Goal: Task Accomplishment & Management: Complete application form

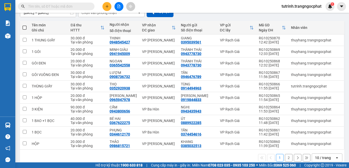
scroll to position [59, 0]
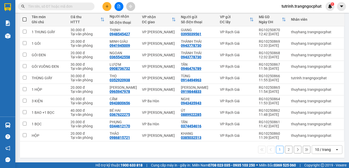
click at [320, 147] on div "10 / trang" at bounding box center [323, 149] width 16 height 5
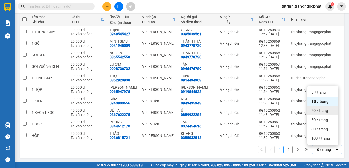
click at [317, 111] on span "20 / trang" at bounding box center [320, 110] width 16 height 5
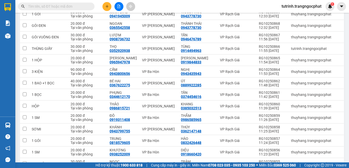
scroll to position [140, 0]
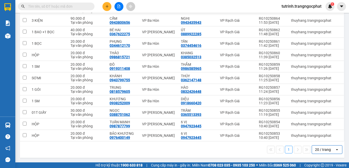
click at [322, 148] on div "20 / trang" at bounding box center [323, 149] width 16 height 5
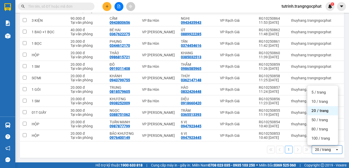
click at [318, 112] on span "20 / trang" at bounding box center [320, 110] width 17 height 5
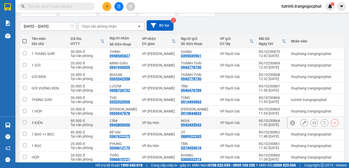
scroll to position [0, 0]
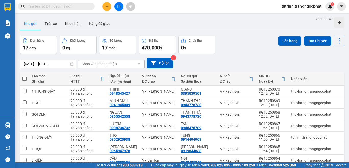
click at [25, 80] on span at bounding box center [24, 79] width 4 height 4
click at [25, 76] on input "checkbox" at bounding box center [25, 76] width 0 height 0
checkbox input "true"
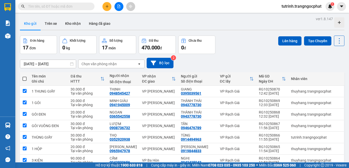
checkbox input "true"
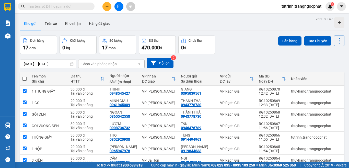
checkbox input "true"
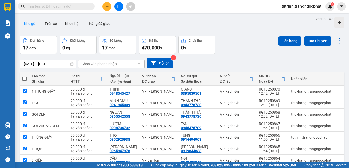
checkbox input "true"
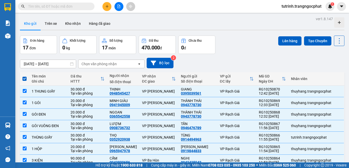
click at [24, 79] on span at bounding box center [24, 79] width 4 height 4
click at [25, 76] on input "checkbox" at bounding box center [25, 76] width 0 height 0
checkbox input "false"
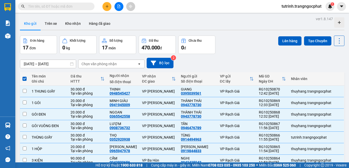
checkbox input "false"
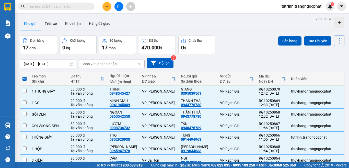
checkbox input "false"
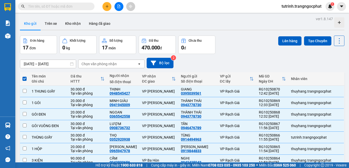
checkbox input "false"
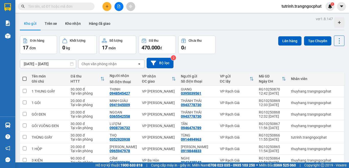
click at [26, 77] on span at bounding box center [24, 79] width 4 height 4
click at [25, 76] on input "checkbox" at bounding box center [25, 76] width 0 height 0
checkbox input "true"
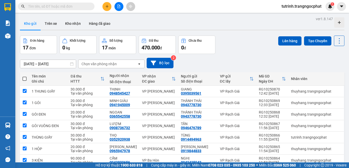
checkbox input "true"
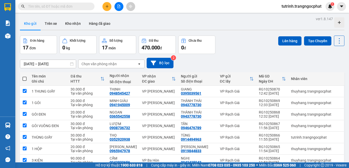
checkbox input "true"
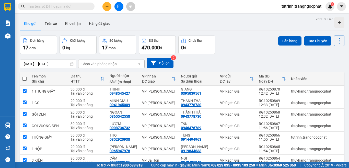
checkbox input "true"
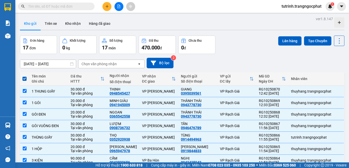
click at [24, 79] on span at bounding box center [24, 79] width 4 height 4
click at [25, 76] on input "checkbox" at bounding box center [25, 76] width 0 height 0
checkbox input "false"
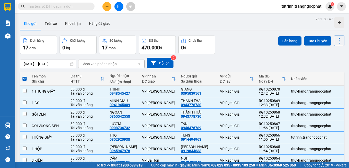
checkbox input "false"
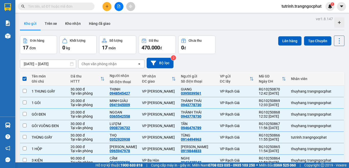
checkbox input "false"
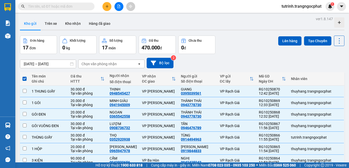
checkbox input "false"
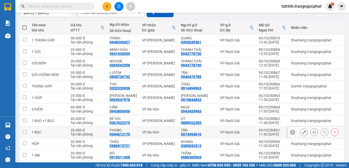
scroll to position [102, 0]
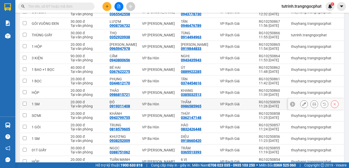
click at [24, 101] on td at bounding box center [24, 104] width 9 height 12
checkbox input "true"
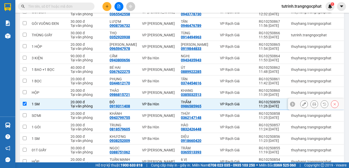
scroll to position [128, 0]
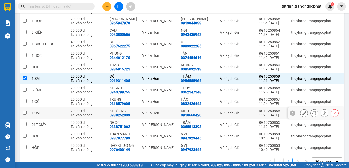
click at [24, 112] on input "checkbox" at bounding box center [25, 113] width 4 height 4
checkbox input "true"
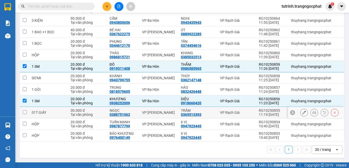
scroll to position [114, 0]
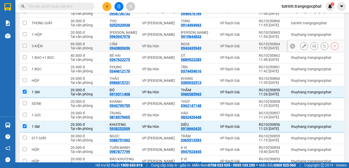
click at [24, 45] on input "checkbox" at bounding box center [25, 46] width 4 height 4
checkbox input "true"
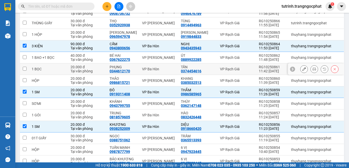
click at [26, 69] on input "checkbox" at bounding box center [25, 69] width 4 height 4
checkbox input "true"
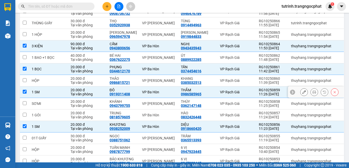
scroll to position [140, 0]
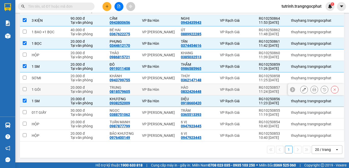
click at [24, 88] on input "checkbox" at bounding box center [25, 89] width 4 height 4
checkbox input "true"
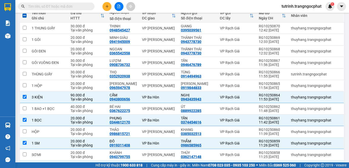
scroll to position [0, 0]
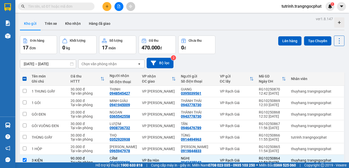
click at [24, 78] on span at bounding box center [24, 79] width 4 height 4
click at [25, 76] on input "checkbox" at bounding box center [25, 76] width 0 height 0
checkbox input "true"
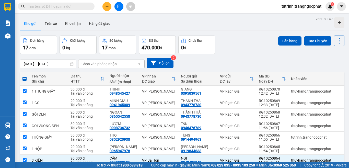
checkbox input "true"
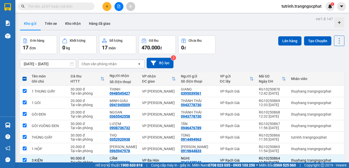
checkbox input "true"
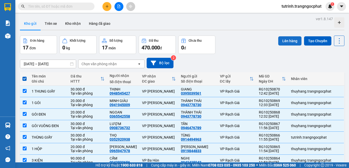
click at [284, 42] on button "Lên hàng" at bounding box center [289, 40] width 23 height 9
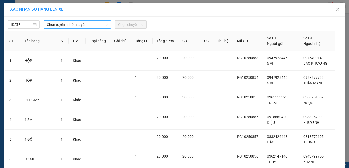
click at [57, 26] on span "Chọn tuyến - nhóm tuyến" at bounding box center [77, 25] width 61 height 8
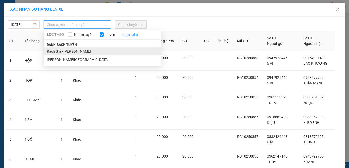
click at [63, 53] on li "Rạch Giá - Hà Tiên" at bounding box center [103, 51] width 118 height 8
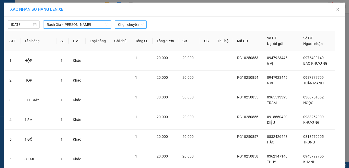
click at [133, 25] on span "Chọn chuyến" at bounding box center [131, 25] width 26 height 8
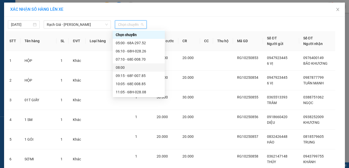
scroll to position [26, 0]
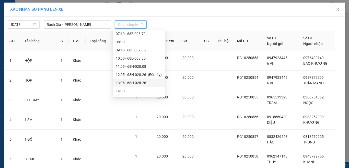
click at [141, 83] on div "13:05 - 68H-028.26" at bounding box center [139, 83] width 46 height 6
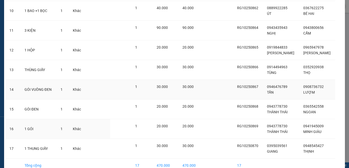
scroll to position [258, 0]
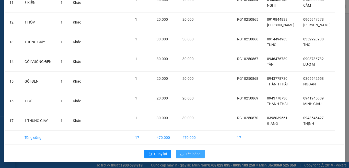
click at [194, 152] on span "Lên hàng" at bounding box center [193, 154] width 15 height 6
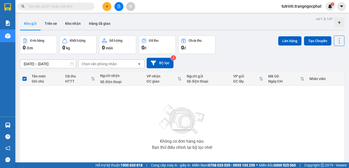
click at [60, 6] on input "text" at bounding box center [58, 7] width 60 height 6
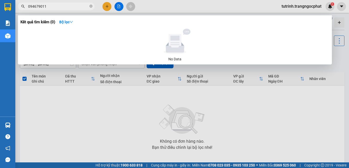
click at [41, 7] on input "094679011" at bounding box center [58, 7] width 60 height 6
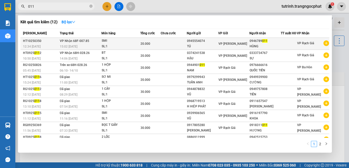
type input "011"
click at [202, 44] on div "0945554074" at bounding box center [202, 40] width 31 height 5
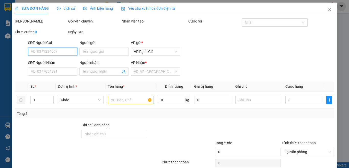
type input "0945554074"
type input "TÚ"
type input "0946789011"
type input "HÙNG"
type input "20.000"
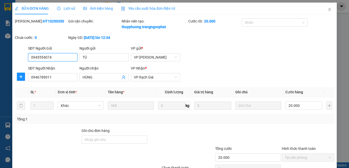
scroll to position [44, 0]
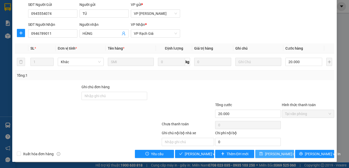
click at [275, 153] on span "Lưu thay đổi" at bounding box center [281, 154] width 33 height 6
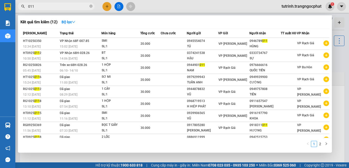
click at [69, 8] on input "011" at bounding box center [58, 7] width 60 height 6
type input "0"
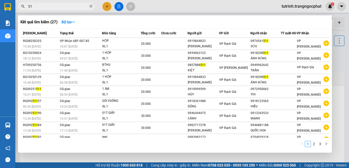
type input "5"
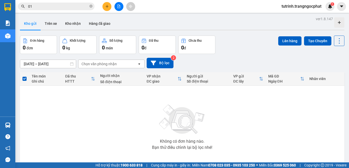
type input "011"
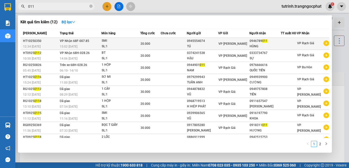
click at [271, 43] on div "0946789 011" at bounding box center [265, 40] width 31 height 5
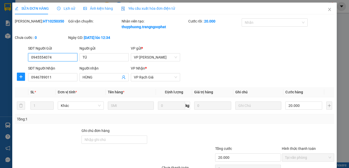
type input "0945554074"
type input "TÚ"
type input "0946789011"
type input "HÙNG"
type input "20.000"
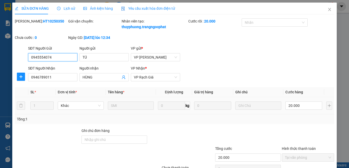
scroll to position [44, 0]
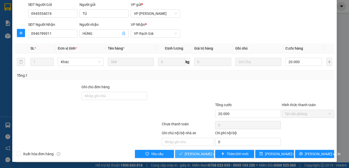
drag, startPoint x: 202, startPoint y: 152, endPoint x: 200, endPoint y: 149, distance: 3.7
click at [202, 152] on span "Lưu và Giao hàng" at bounding box center [219, 154] width 69 height 6
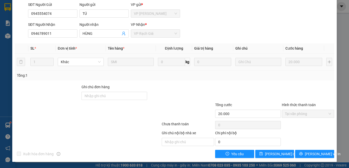
scroll to position [0, 0]
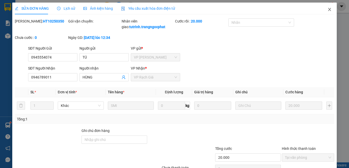
click at [324, 7] on span "Close" at bounding box center [330, 10] width 14 height 14
